Goal: Task Accomplishment & Management: Use online tool/utility

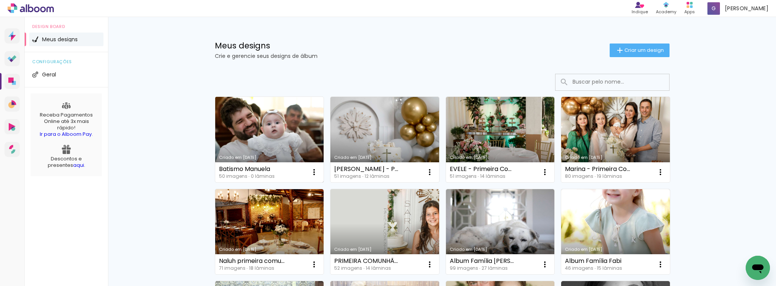
click at [261, 131] on link "Criado em [DATE]" at bounding box center [269, 140] width 109 height 86
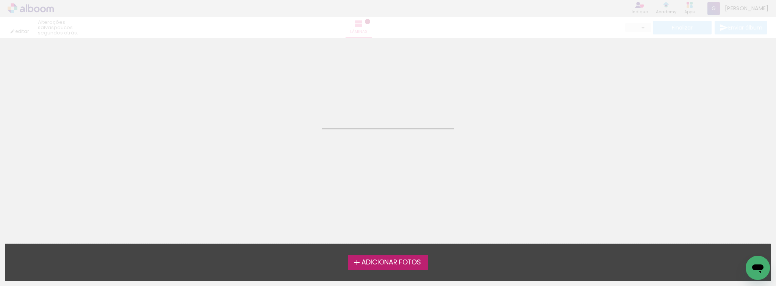
click at [261, 131] on neon-animated-pages "Confirmar Cancelar" at bounding box center [388, 162] width 776 height 248
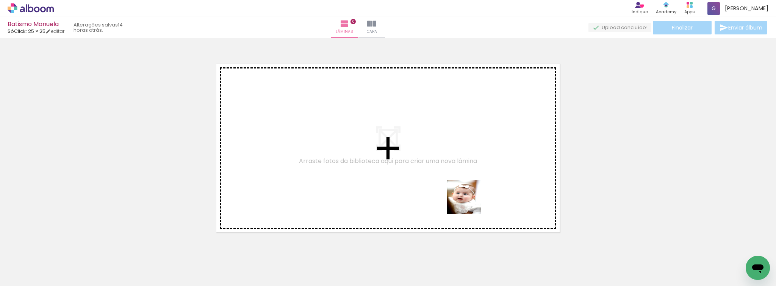
drag, startPoint x: 414, startPoint y: 262, endPoint x: 476, endPoint y: 182, distance: 102.0
click at [476, 182] on quentale-workspace at bounding box center [388, 143] width 776 height 286
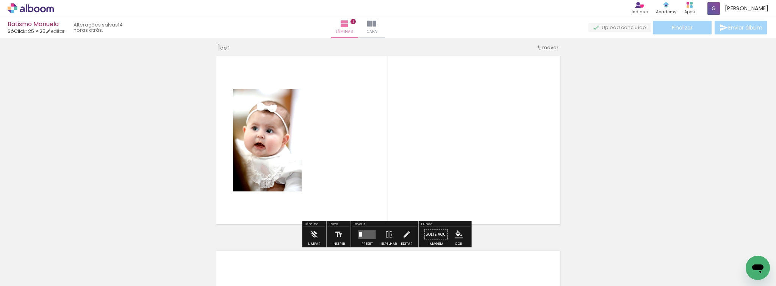
scroll to position [9, 0]
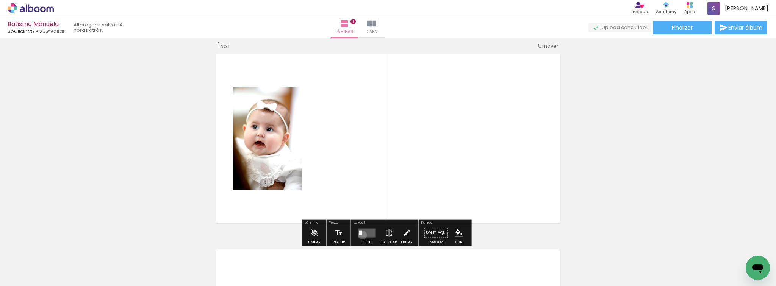
click at [361, 235] on quentale-layouter at bounding box center [366, 233] width 17 height 9
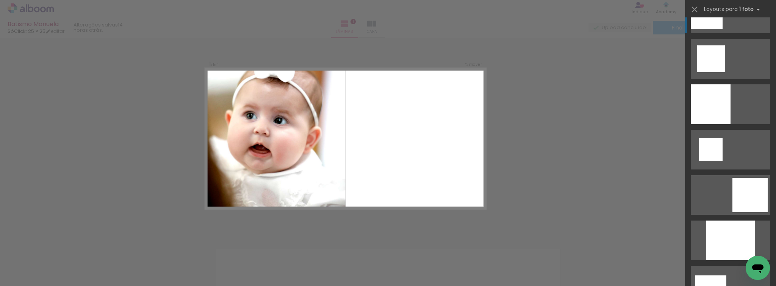
scroll to position [848, 0]
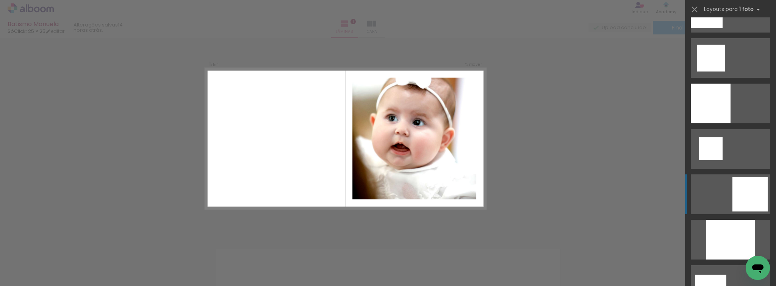
click at [742, 193] on div at bounding box center [749, 194] width 35 height 34
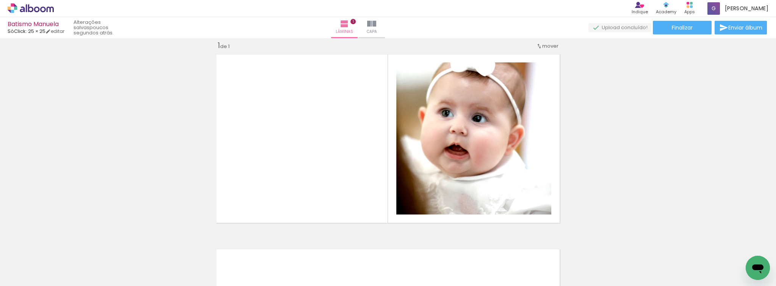
scroll to position [0, 67]
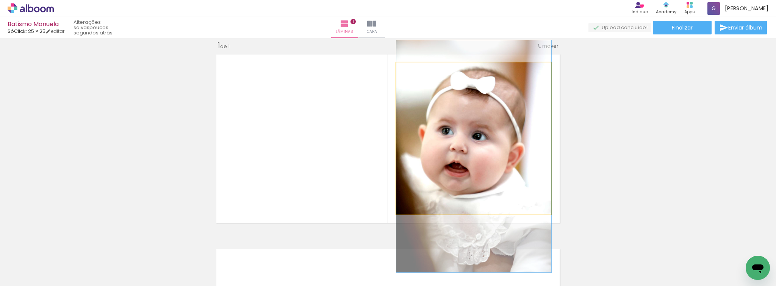
drag, startPoint x: 467, startPoint y: 134, endPoint x: 465, endPoint y: 151, distance: 17.9
drag, startPoint x: 459, startPoint y: 177, endPoint x: 467, endPoint y: 177, distance: 7.2
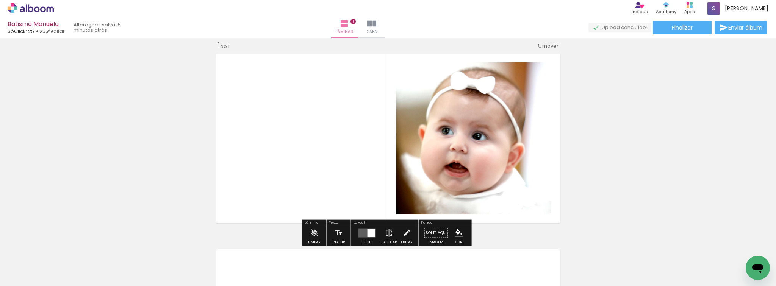
click at [316, 128] on quentale-layouter at bounding box center [387, 139] width 351 height 176
